Goal: Transaction & Acquisition: Purchase product/service

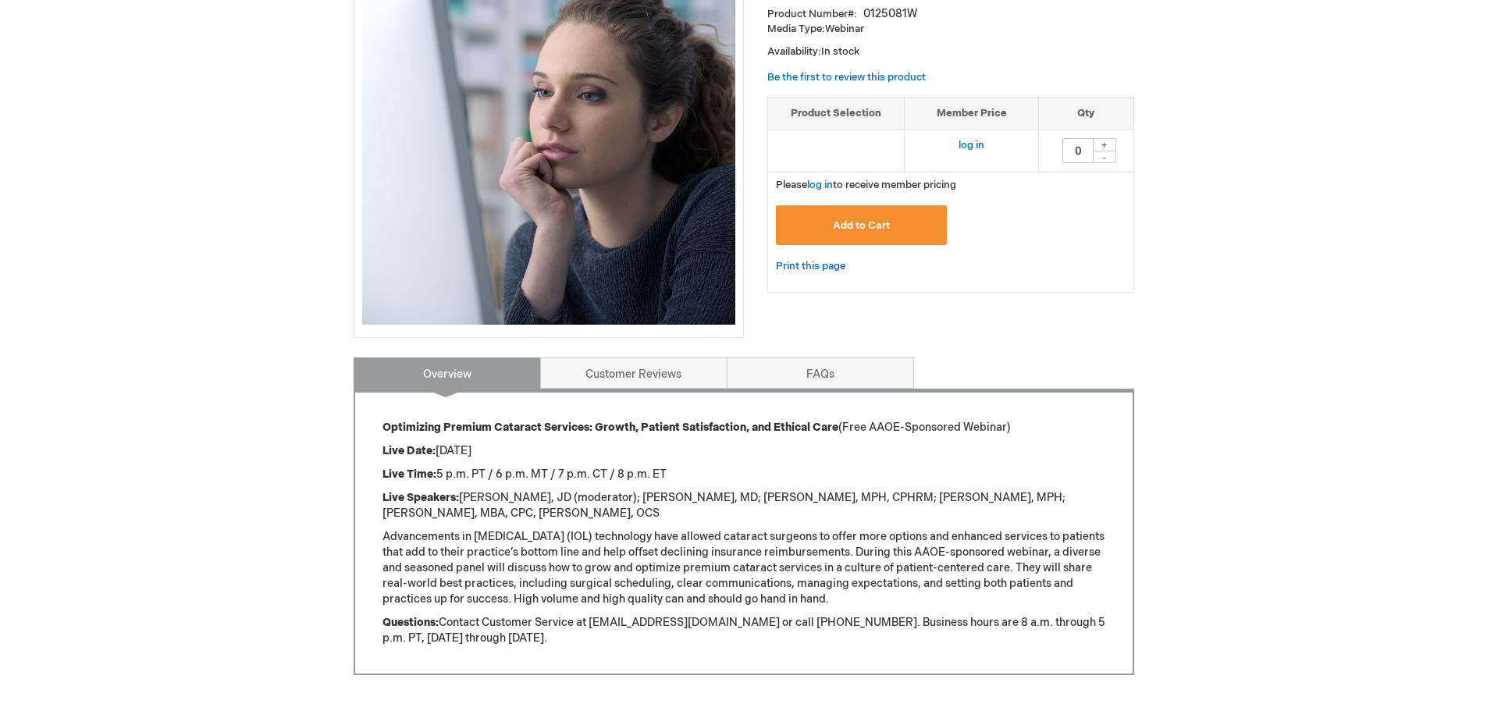
scroll to position [312, 0]
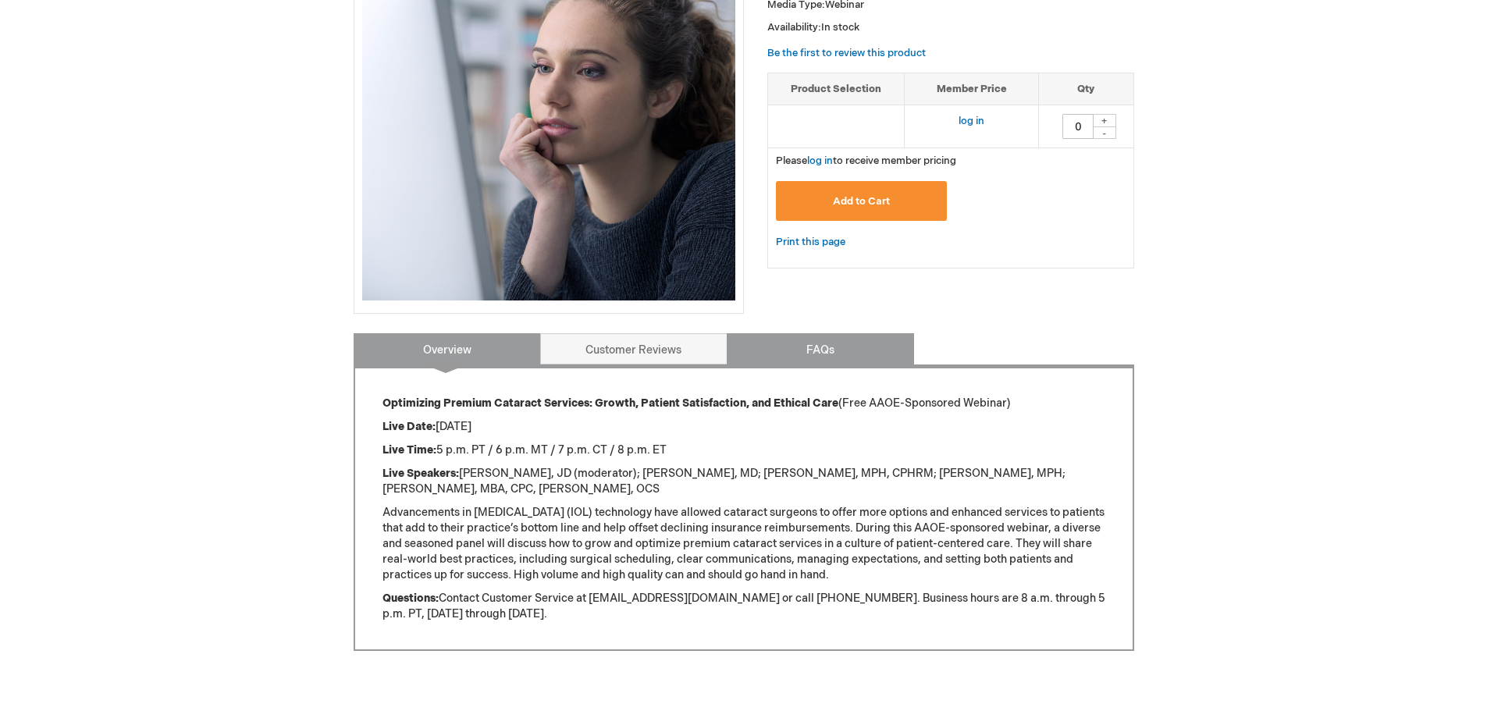
click at [771, 353] on link "FAQs" at bounding box center [820, 348] width 187 height 31
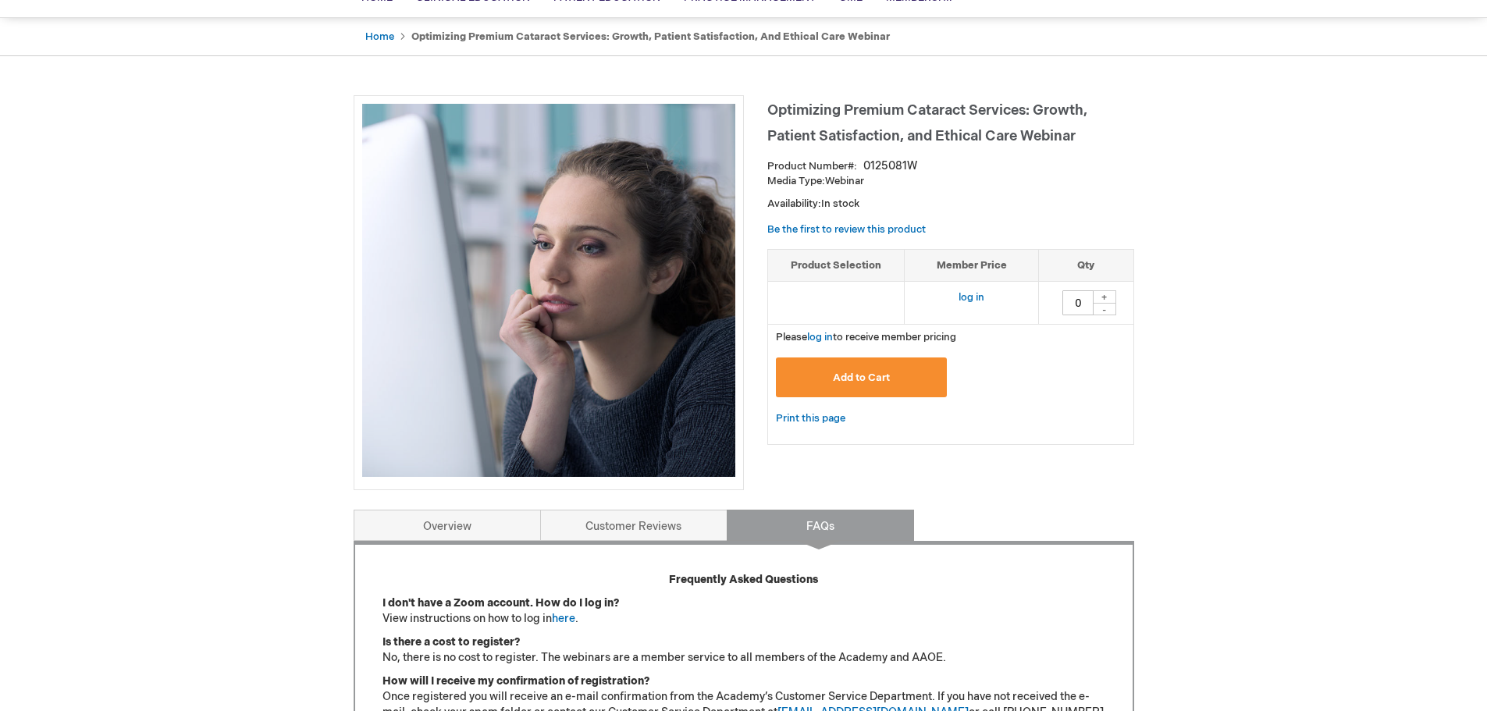
scroll to position [99, 0]
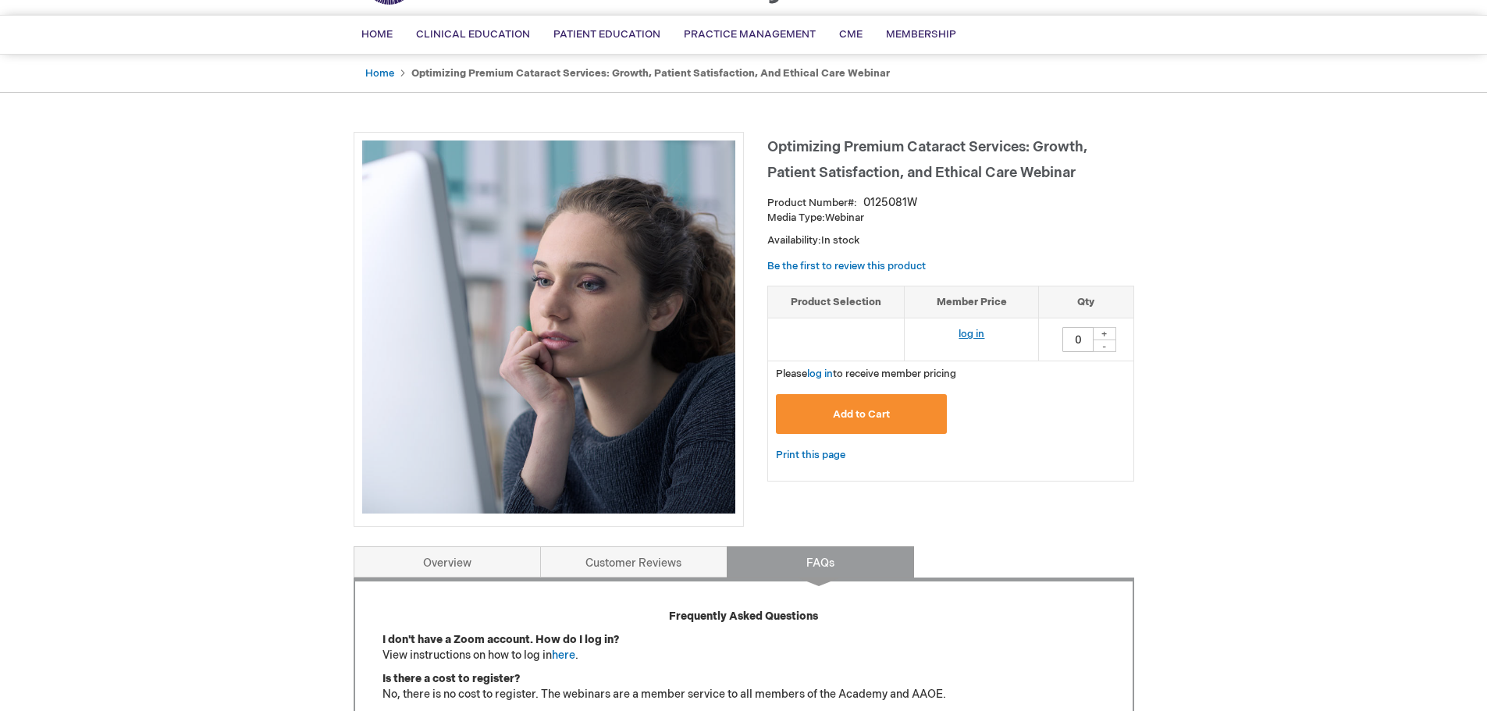
click at [965, 331] on link "log in" at bounding box center [972, 334] width 26 height 12
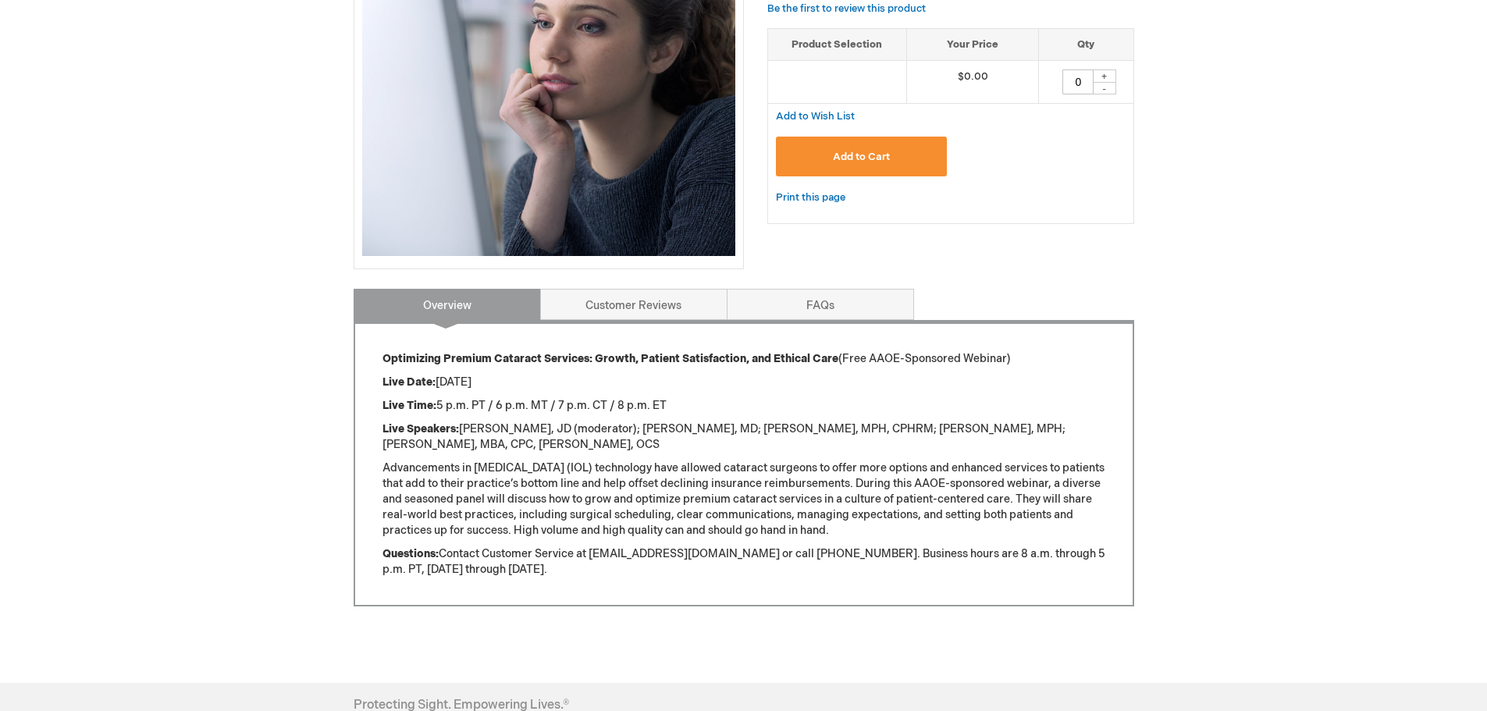
scroll to position [390, 0]
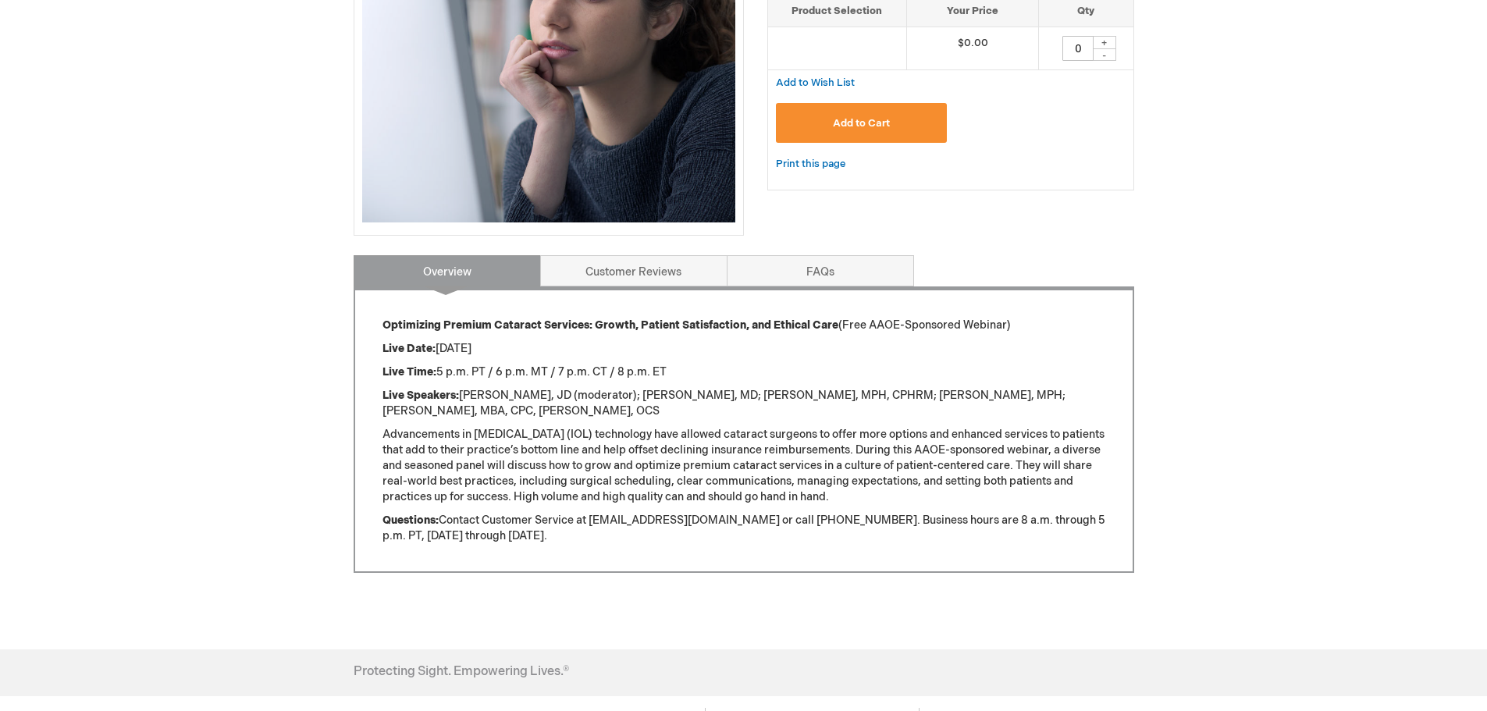
click at [882, 121] on span "Add to Cart" at bounding box center [861, 123] width 57 height 12
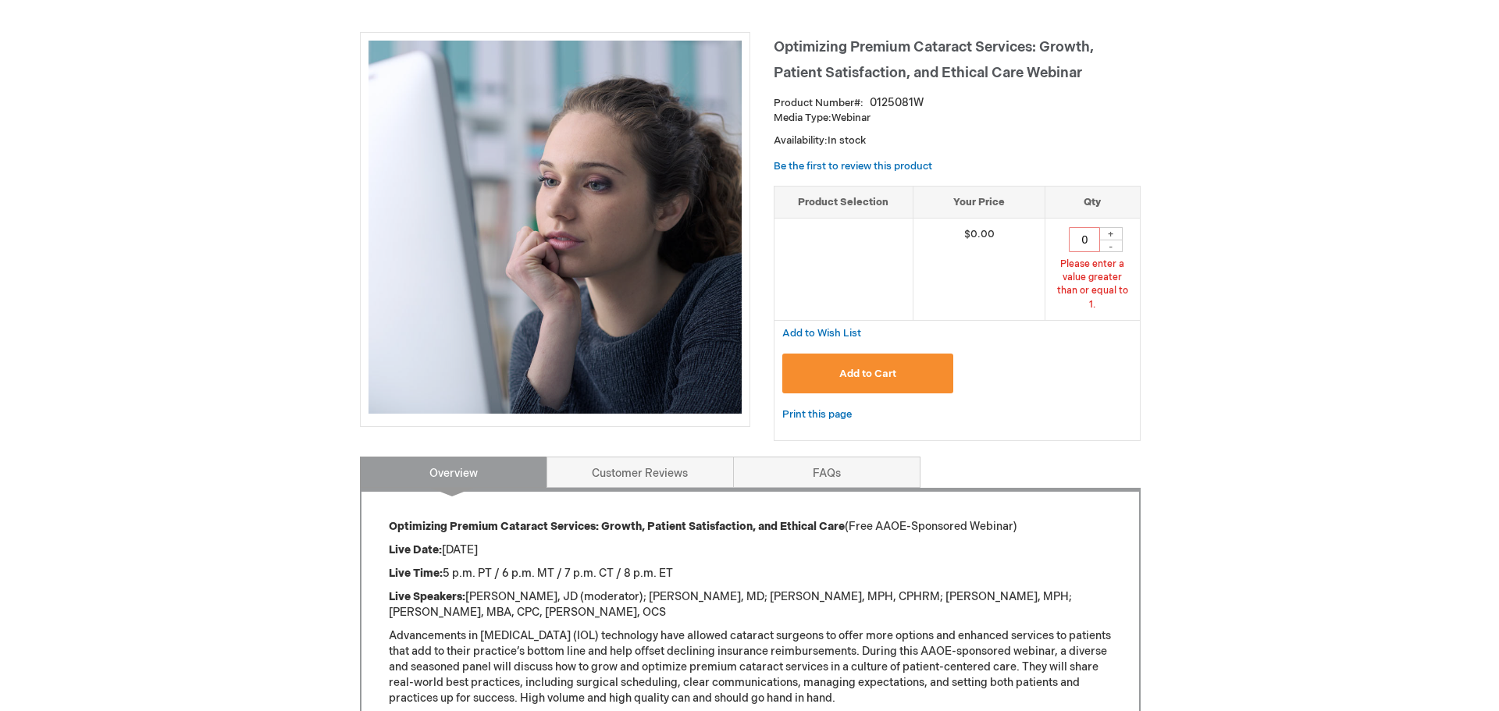
scroll to position [71, 0]
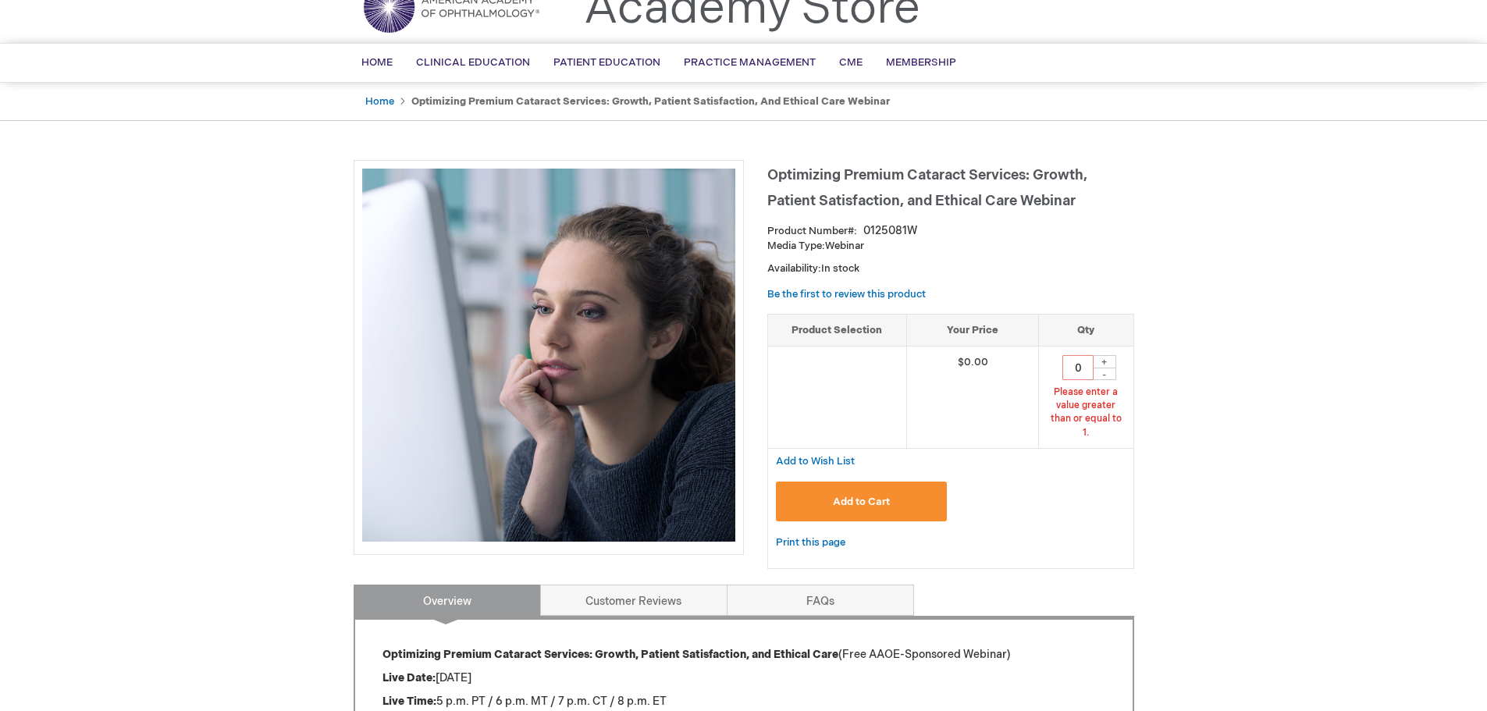
click at [1104, 358] on div "+" at bounding box center [1104, 361] width 23 height 13
type input "1"
click at [876, 496] on span "Add to Cart" at bounding box center [861, 502] width 57 height 12
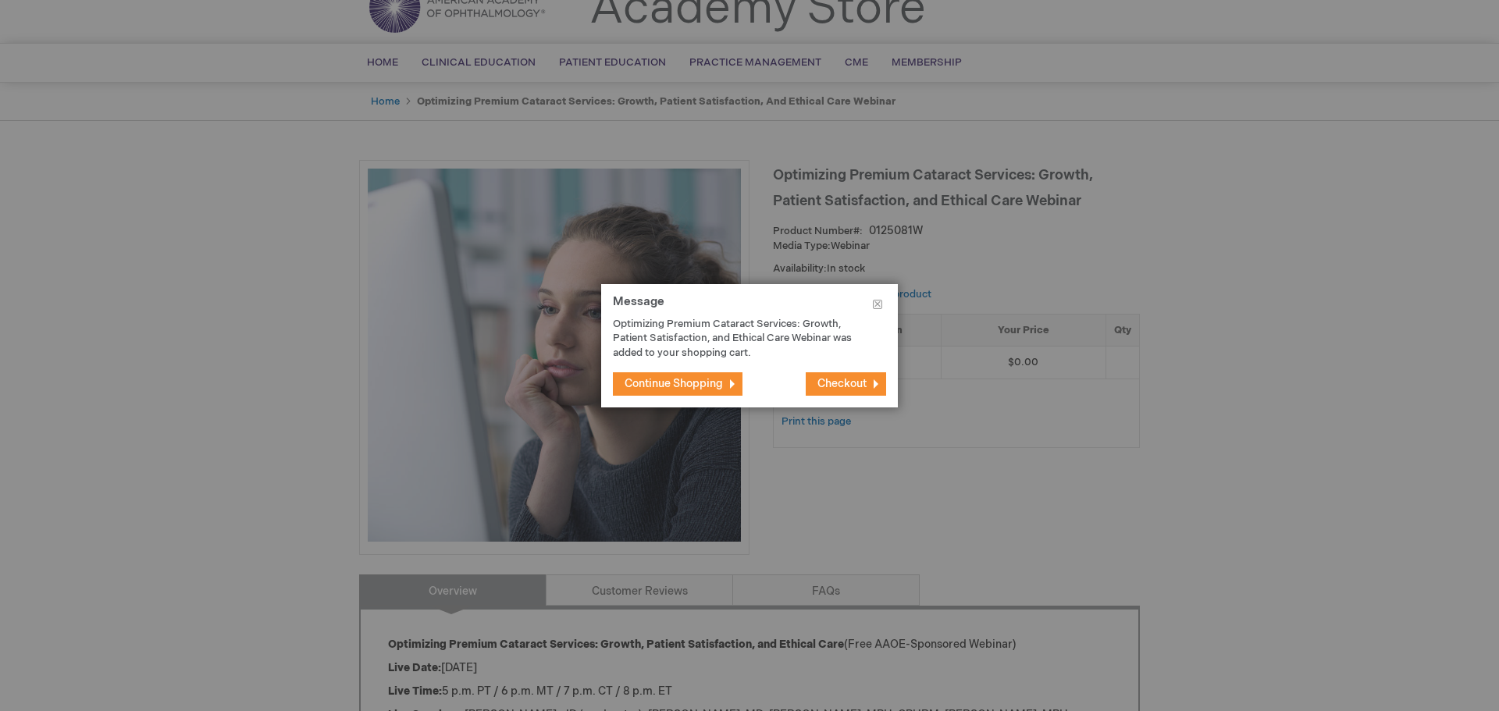
click at [853, 374] on button "Checkout" at bounding box center [846, 383] width 80 height 23
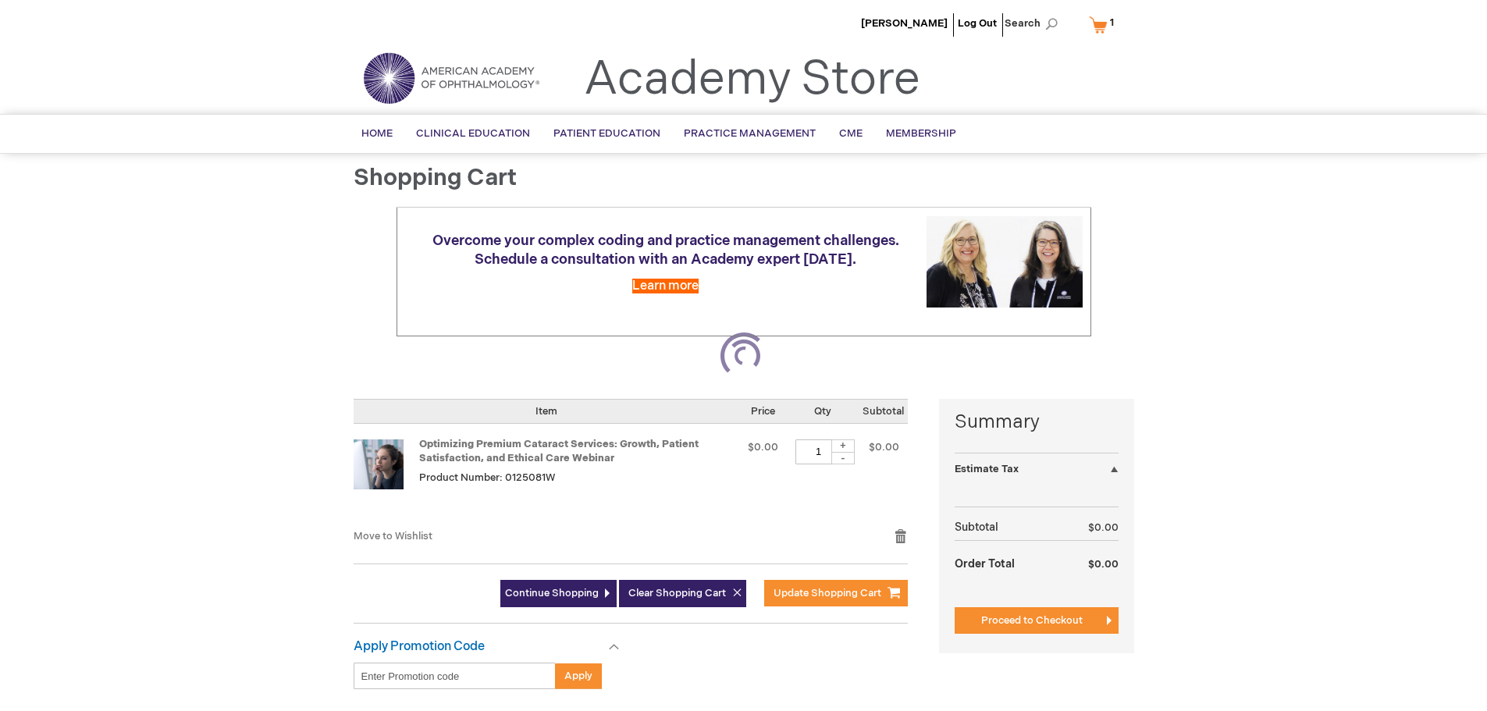
select select "US"
select select "54"
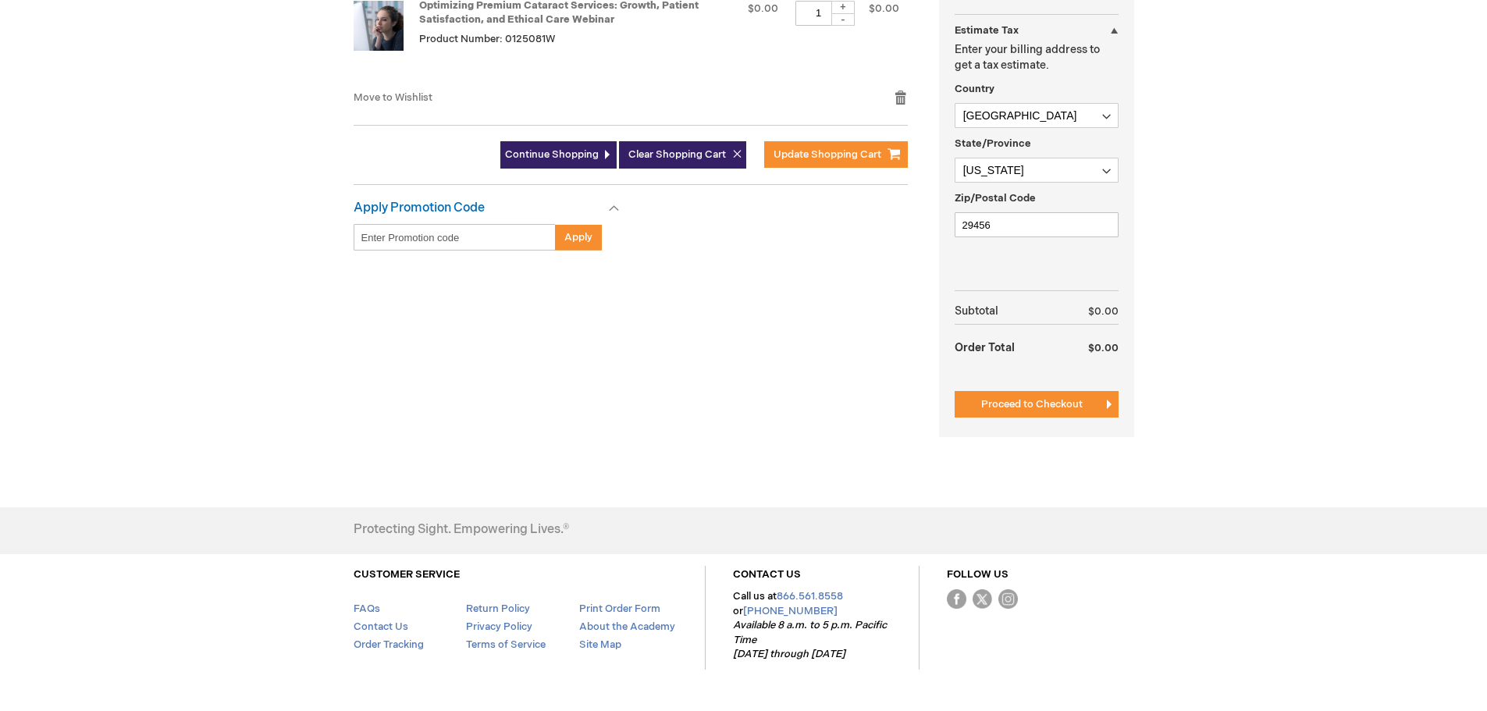
scroll to position [468, 0]
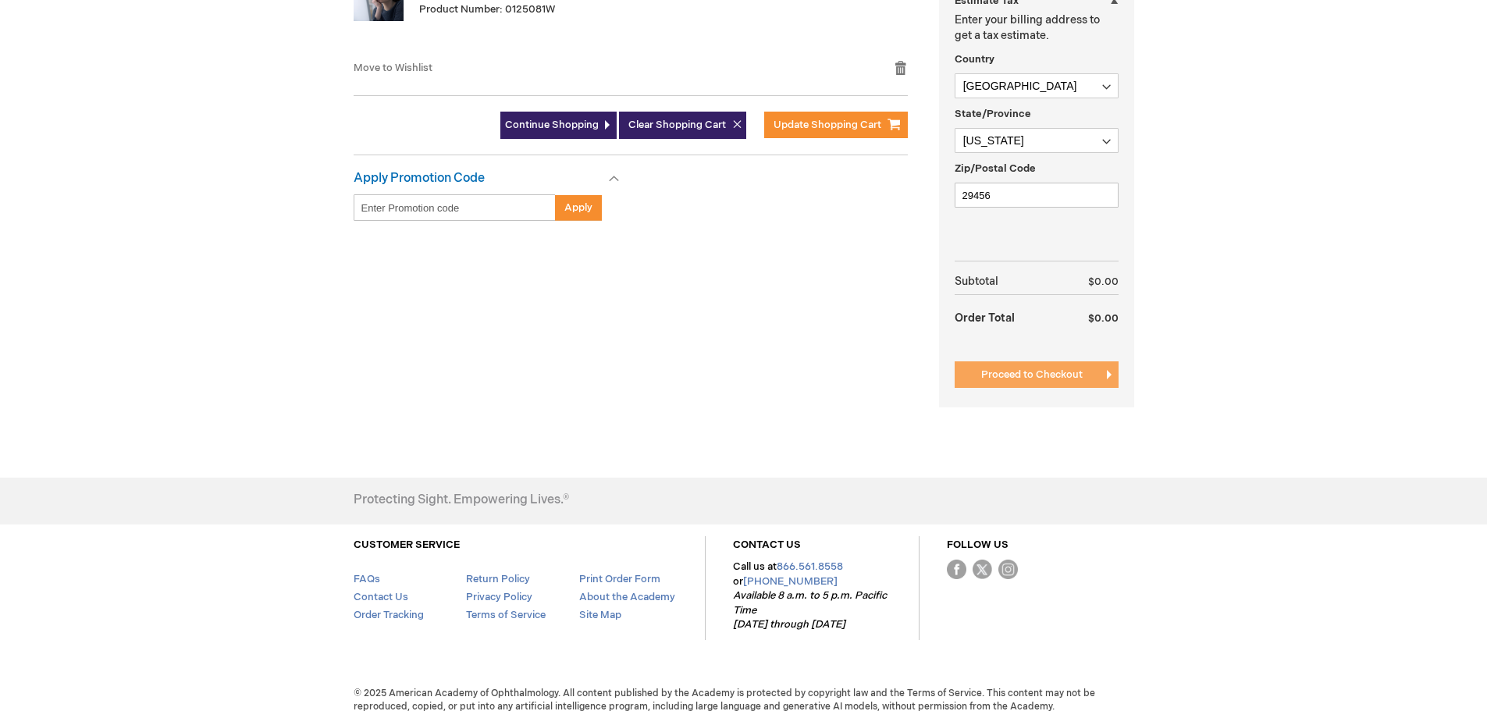
click at [1023, 368] on button "Proceed to Checkout" at bounding box center [1037, 374] width 164 height 27
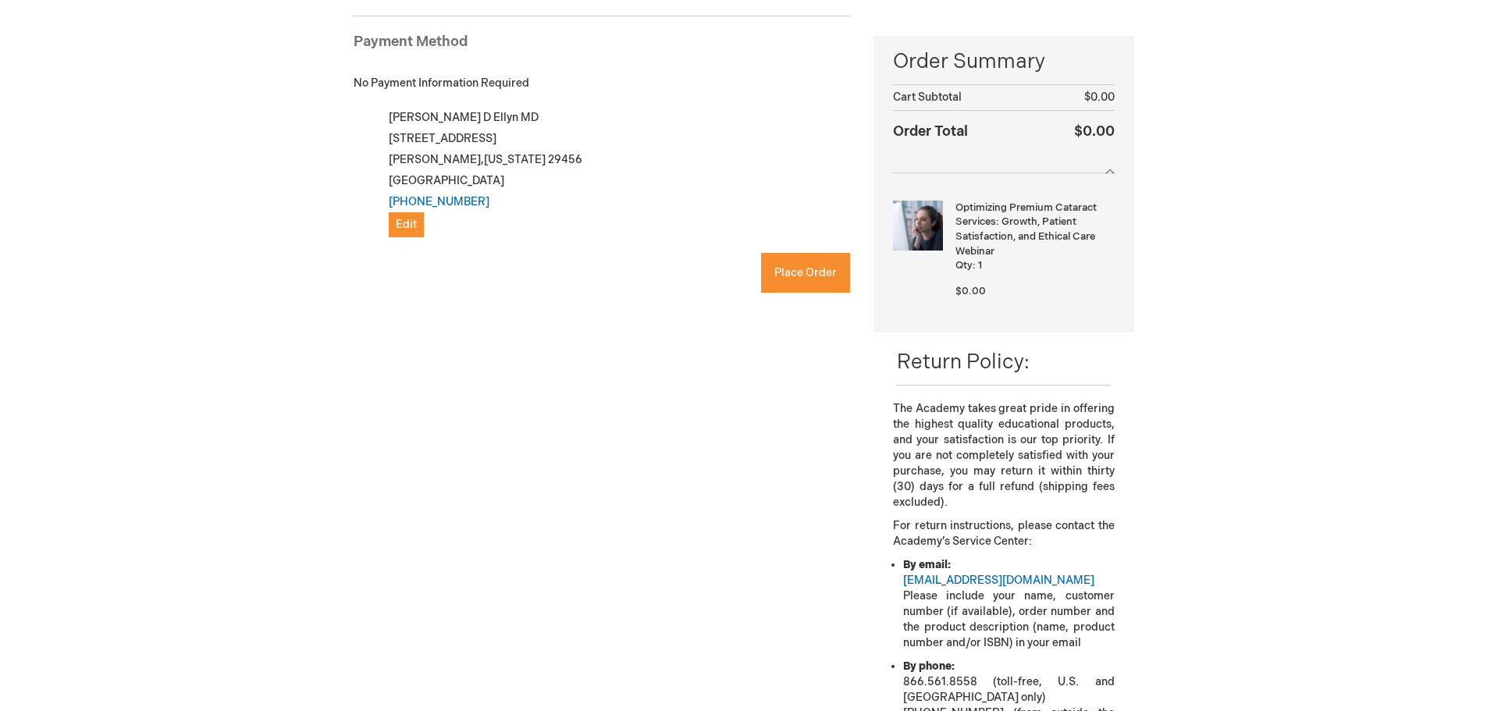
checkbox input "true"
click at [795, 268] on span "Place Order" at bounding box center [805, 272] width 62 height 13
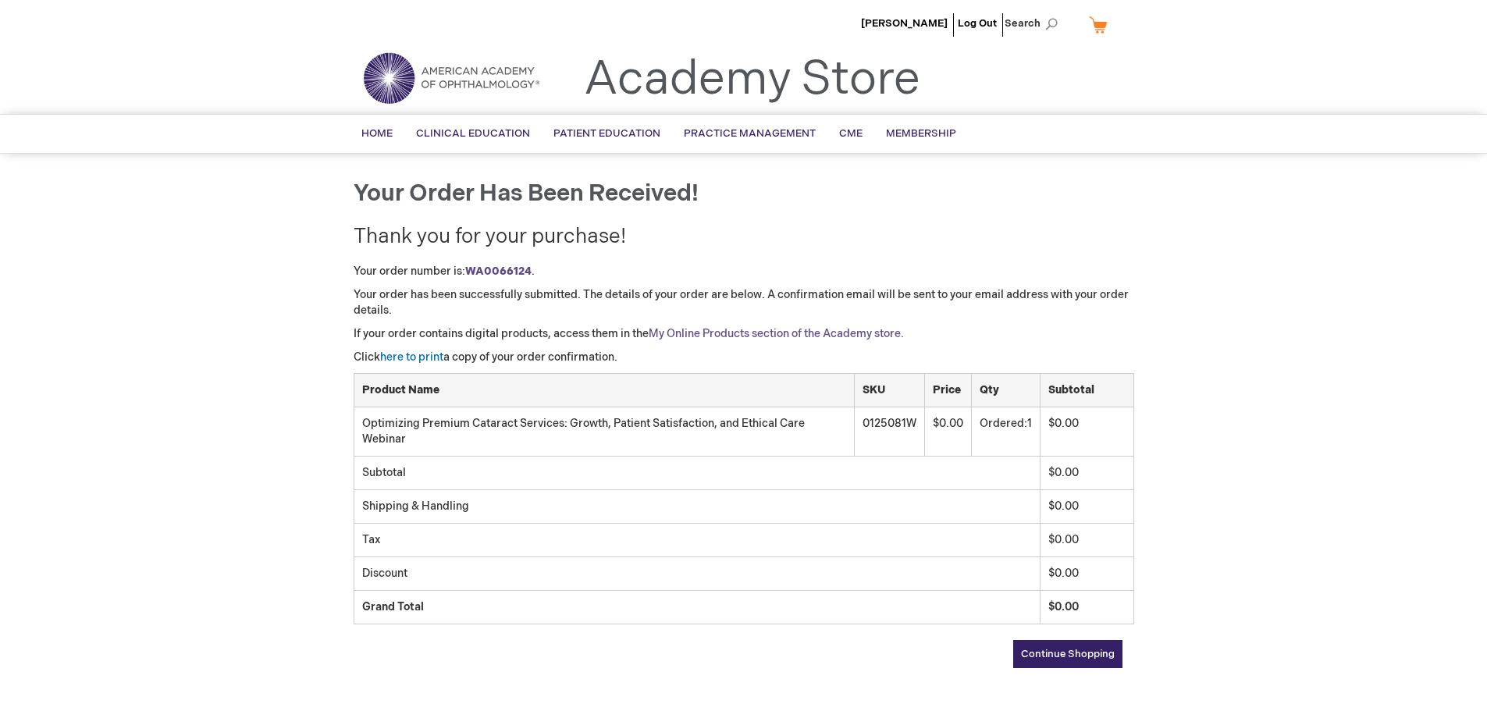
click at [670, 329] on link "My Online Products section of the Academy store." at bounding box center [776, 333] width 255 height 13
